Goal: Book appointment/travel/reservation

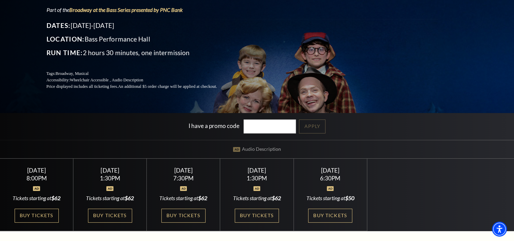
scroll to position [136, 0]
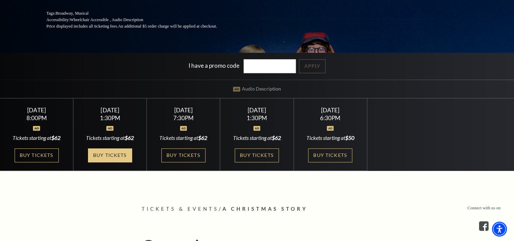
click at [96, 152] on link "Buy Tickets" at bounding box center [110, 155] width 44 height 14
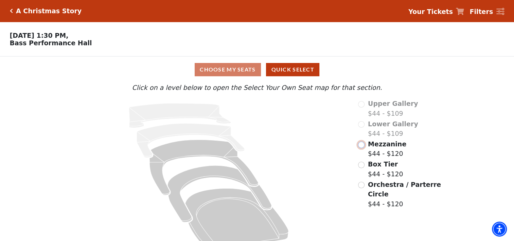
click at [362, 148] on input "Mezzanine$44 - $120\a" at bounding box center [361, 144] width 6 height 6
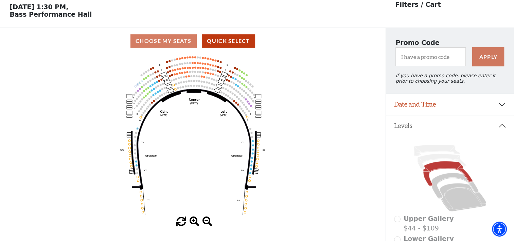
scroll to position [68, 0]
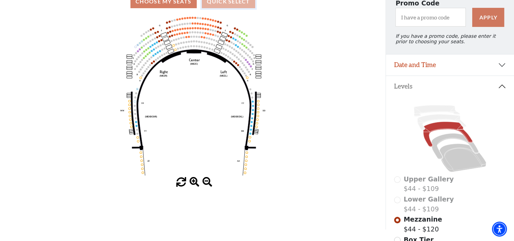
click at [220, 2] on button "Quick Select" at bounding box center [228, 1] width 53 height 13
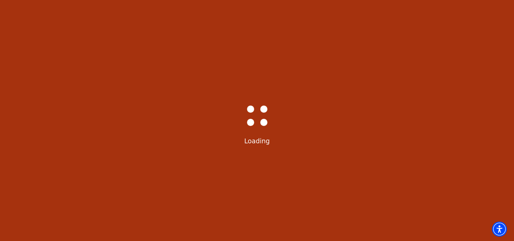
select select "6296"
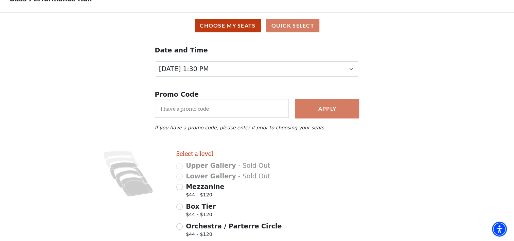
scroll to position [98, 0]
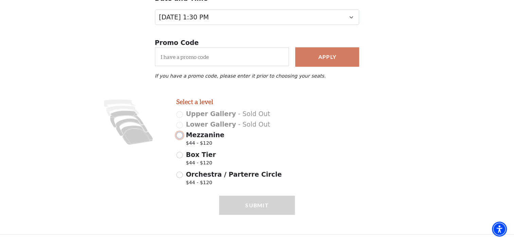
click at [177, 135] on input "Mezzanine $44 - $120" at bounding box center [179, 135] width 6 height 6
radio input "true"
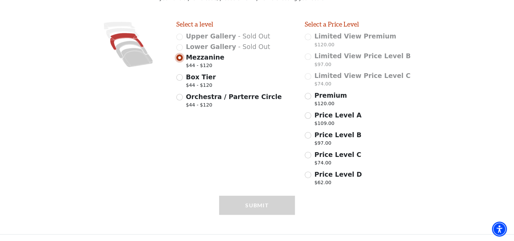
scroll to position [175, 0]
click at [309, 176] on input "Price Level D $62.00" at bounding box center [308, 174] width 6 height 6
radio input "true"
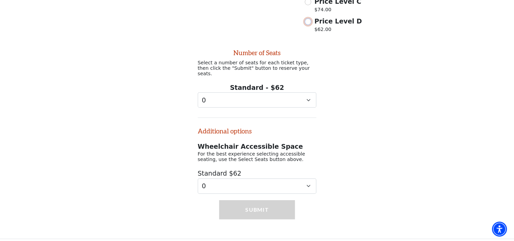
scroll to position [330, 0]
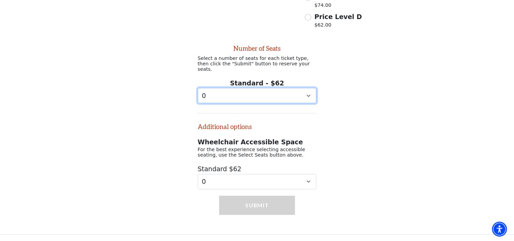
click at [230, 94] on select "0 1 2 3 4 5 6 7" at bounding box center [257, 95] width 119 height 15
select select "2"
click at [198, 88] on select "0 1 2 3 4 5 6 7" at bounding box center [257, 95] width 119 height 15
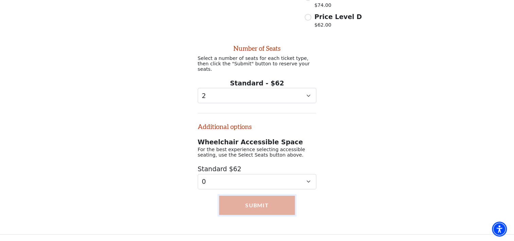
click at [261, 205] on button "Submit" at bounding box center [257, 204] width 76 height 19
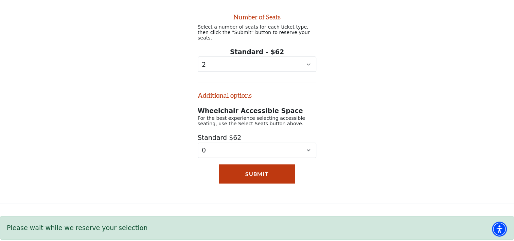
scroll to position [366, 0]
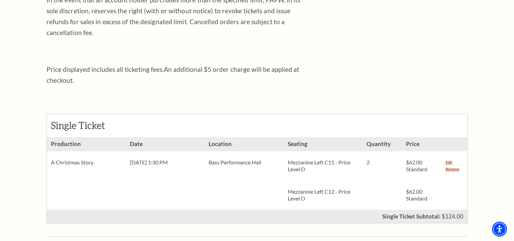
scroll to position [306, 0]
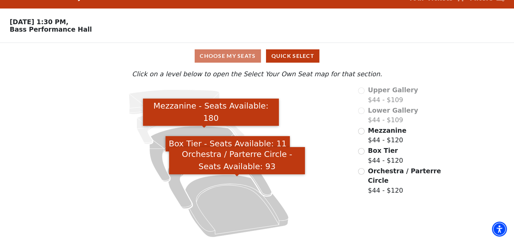
scroll to position [16, 0]
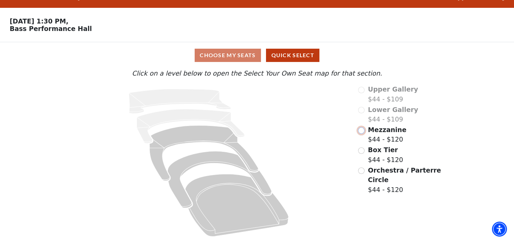
click at [364, 129] on input "Mezzanine$44 - $120\a" at bounding box center [361, 130] width 6 height 6
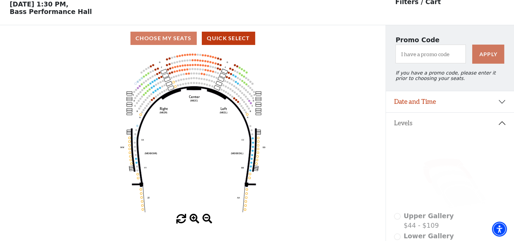
scroll to position [31, 0]
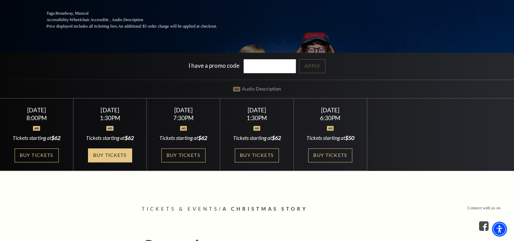
click at [110, 152] on link "Buy Tickets" at bounding box center [110, 155] width 44 height 14
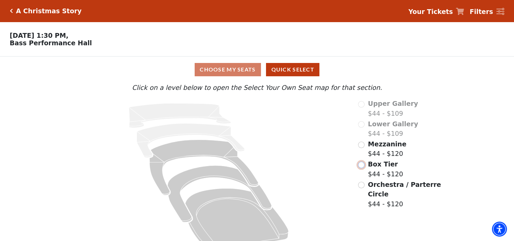
click at [361, 167] on input "Box Tier$44 - $120\a" at bounding box center [361, 164] width 6 height 6
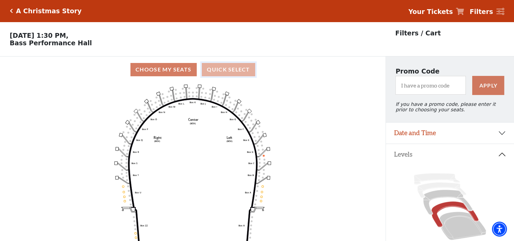
click at [233, 76] on button "Quick Select" at bounding box center [228, 69] width 53 height 13
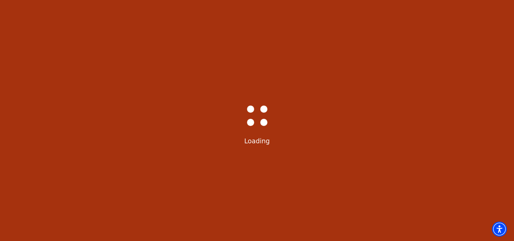
select select "6296"
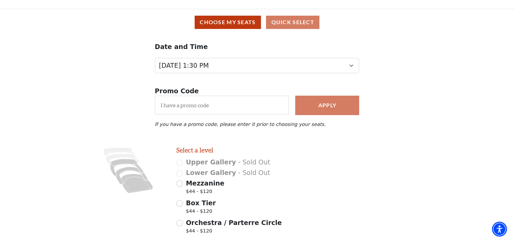
scroll to position [98, 0]
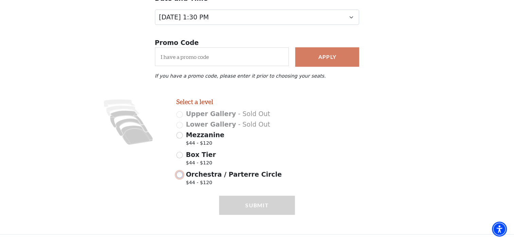
click at [179, 175] on input "Orchestra / Parterre Circle $44 - $120" at bounding box center [179, 174] width 6 height 6
radio input "true"
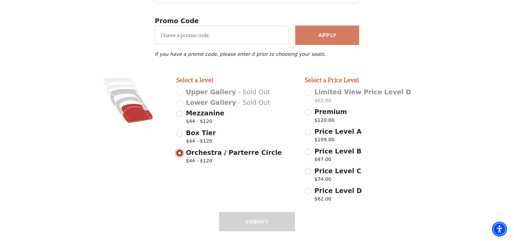
scroll to position [136, 0]
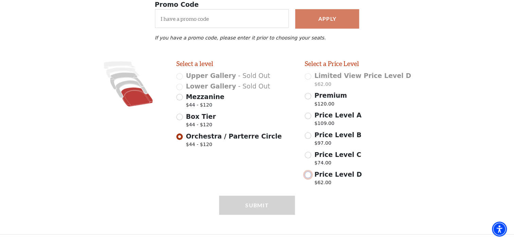
click at [306, 176] on input "Price Level D $62.00" at bounding box center [308, 174] width 6 height 6
radio input "true"
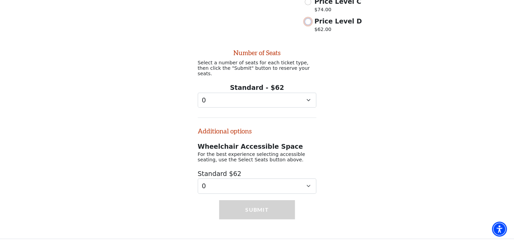
scroll to position [291, 0]
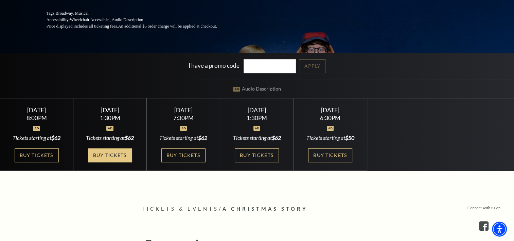
click at [114, 152] on link "Buy Tickets" at bounding box center [110, 155] width 44 height 14
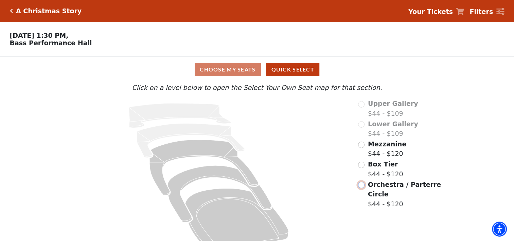
click at [361, 186] on input "Orchestra / Parterre Circle$44 - $120\a" at bounding box center [361, 185] width 6 height 6
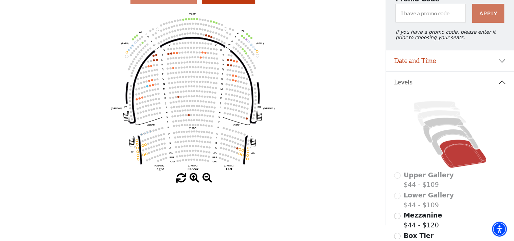
scroll to position [167, 0]
